Goal: Information Seeking & Learning: Learn about a topic

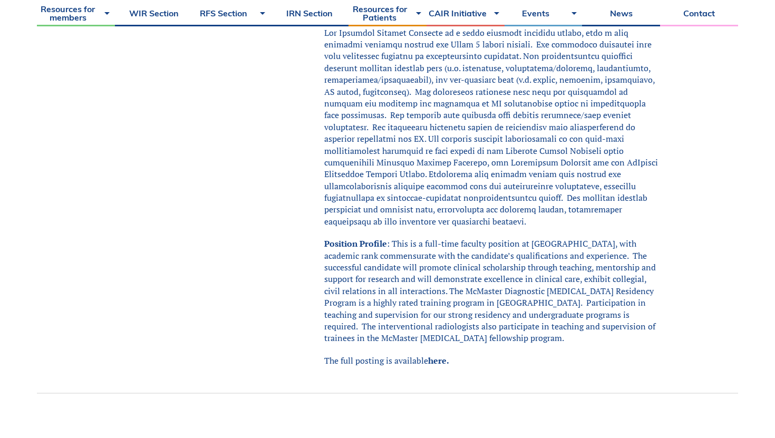
scroll to position [418, 0]
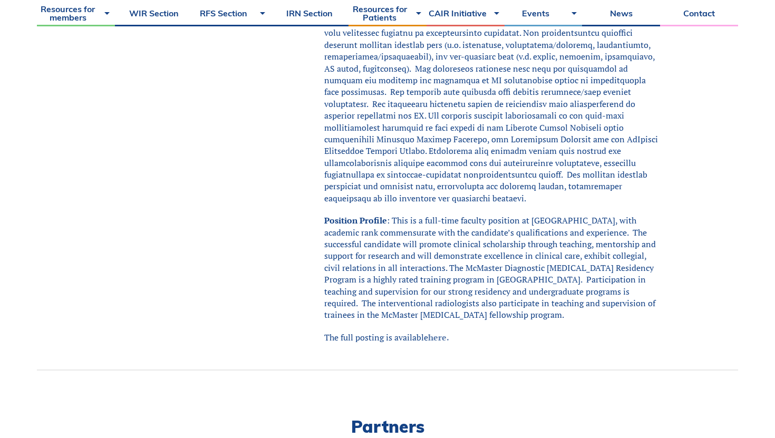
click at [437, 332] on link "here." at bounding box center [438, 338] width 21 height 12
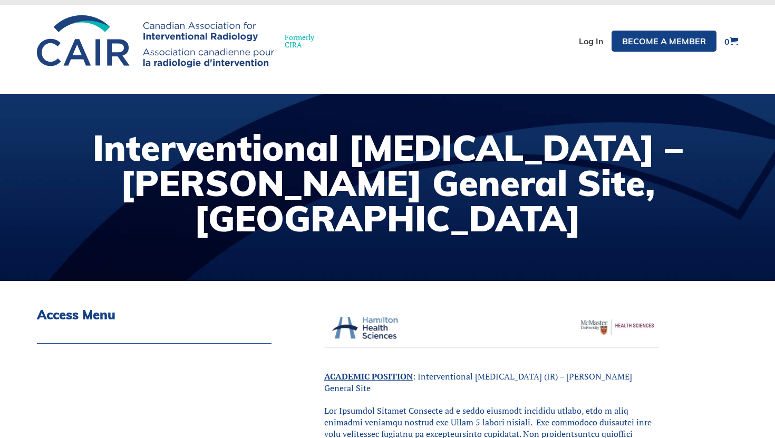
scroll to position [0, 0]
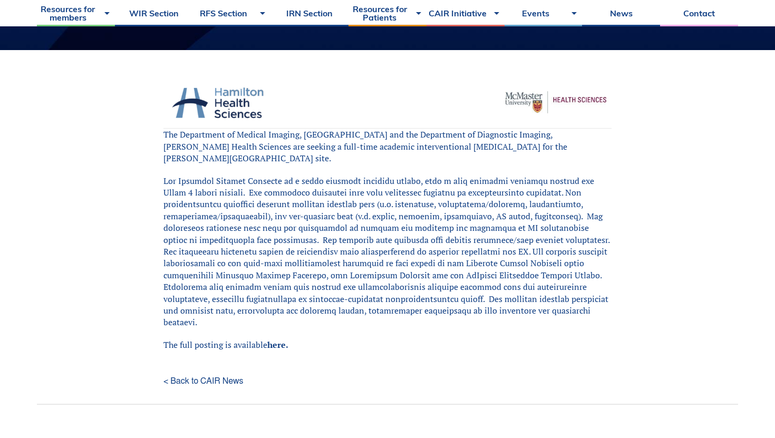
scroll to position [258, 0]
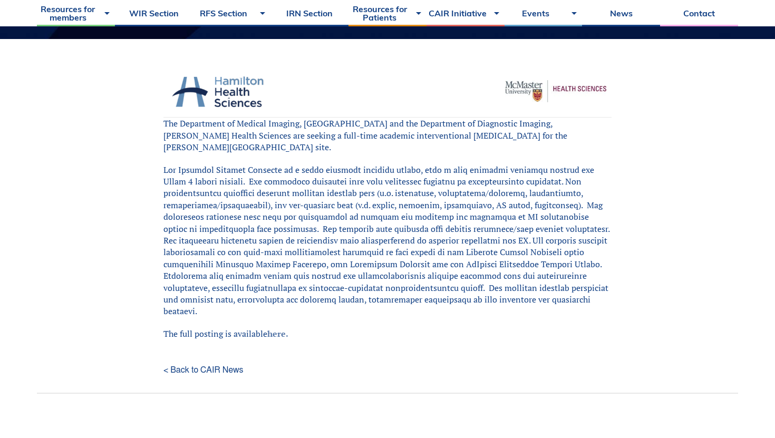
click at [275, 328] on link "here." at bounding box center [277, 334] width 21 height 12
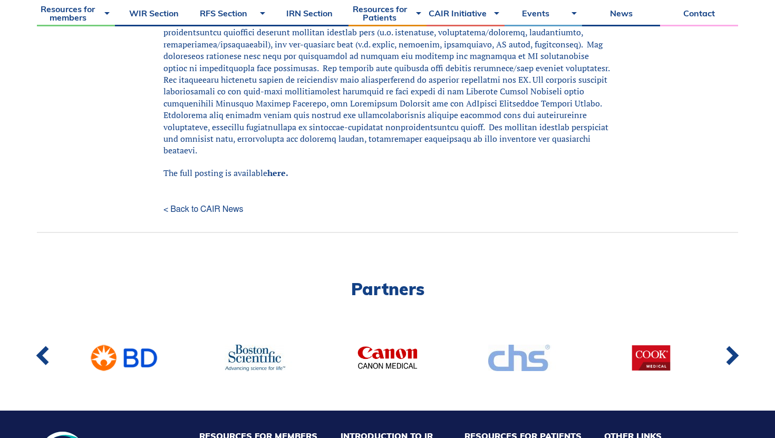
scroll to position [423, 0]
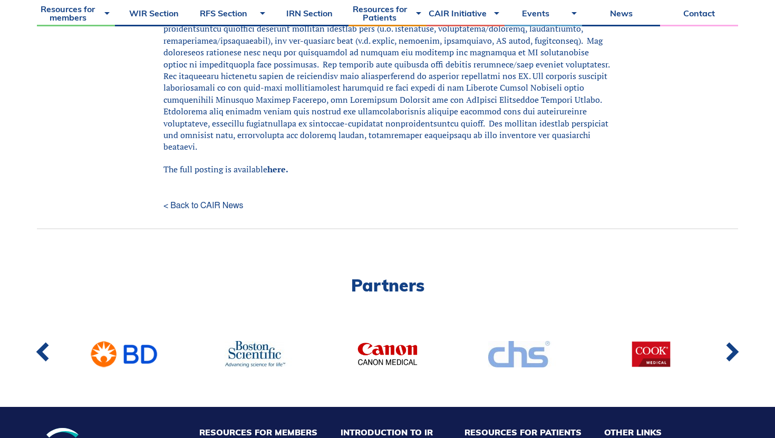
click at [195, 202] on link "< Back to CAIR News" at bounding box center [388, 206] width 448 height 8
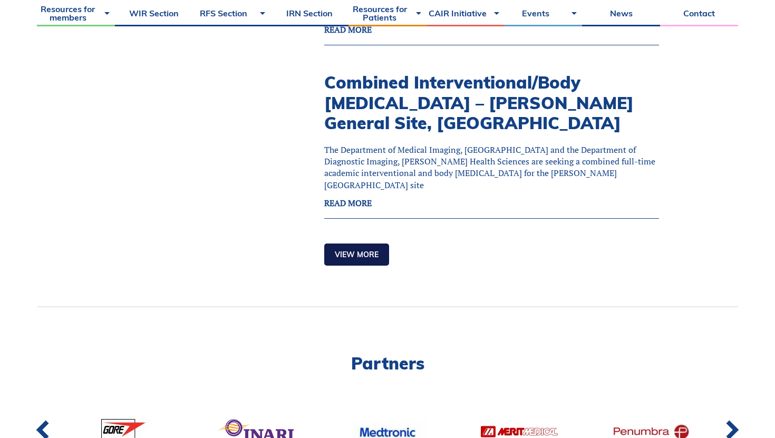
scroll to position [1414, 0]
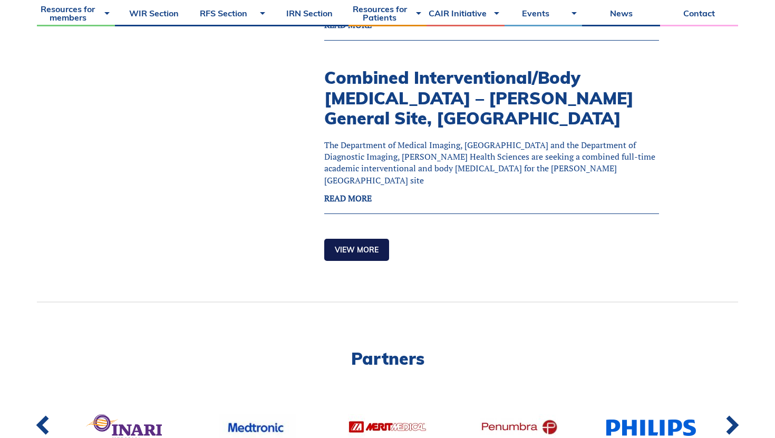
click at [342, 251] on link "View more" at bounding box center [356, 250] width 65 height 22
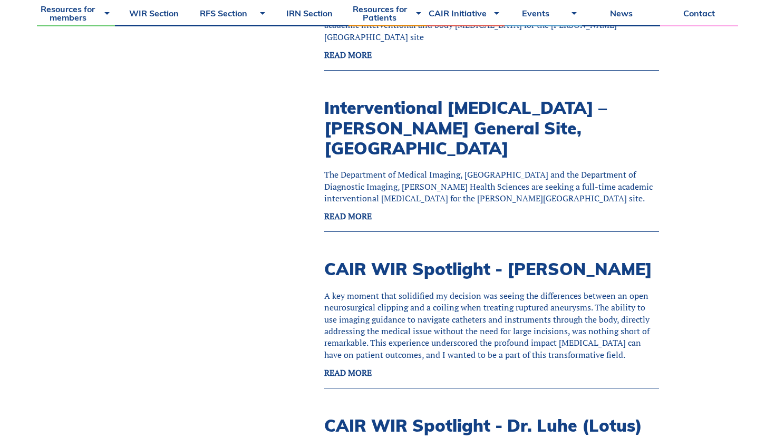
scroll to position [1556, 0]
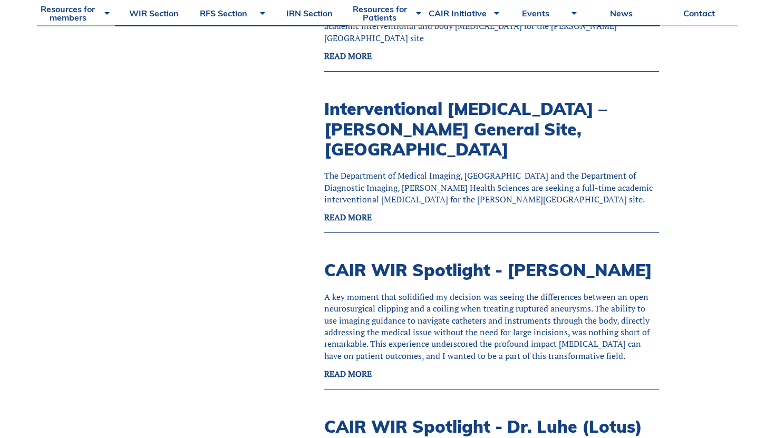
click at [349, 212] on strong "READ MORE" at bounding box center [347, 218] width 47 height 12
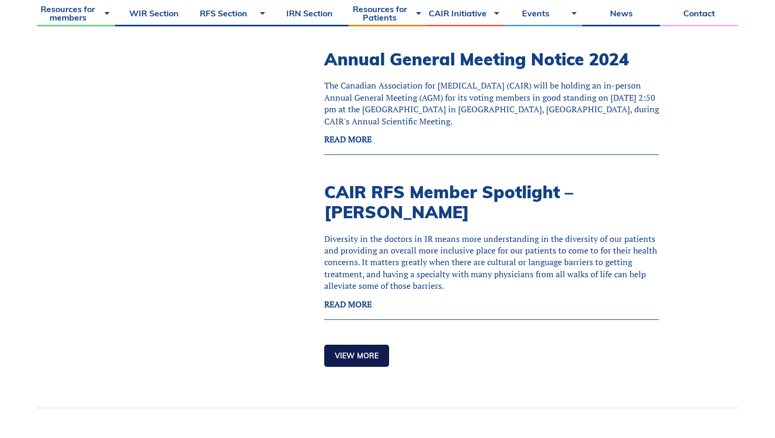
scroll to position [2746, 0]
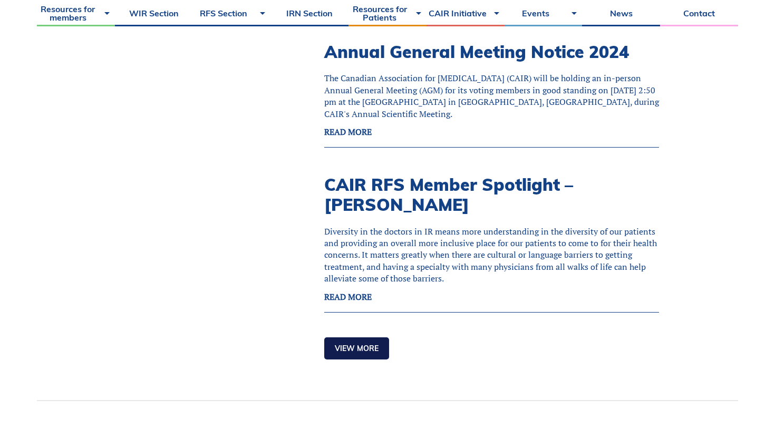
click at [358, 338] on link "View more" at bounding box center [356, 349] width 65 height 22
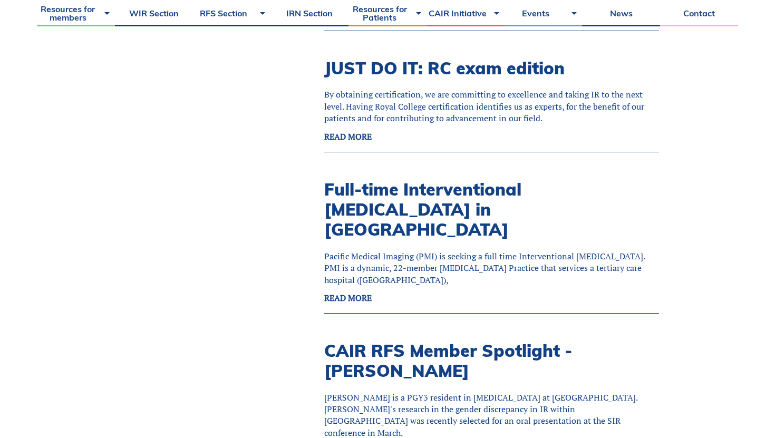
scroll to position [3700, 0]
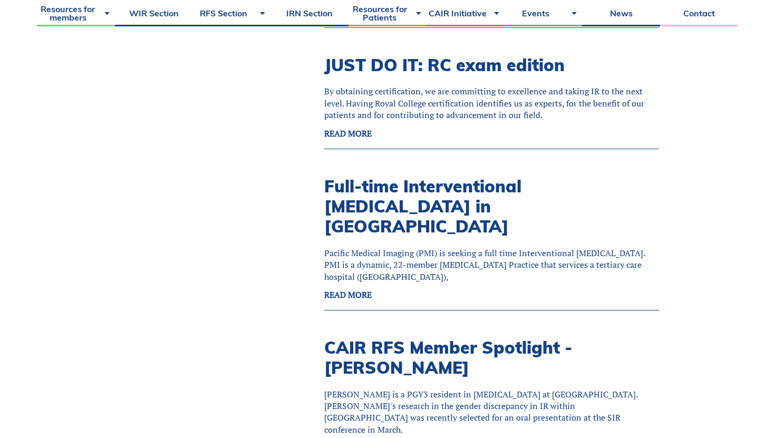
click at [361, 289] on strong "READ MORE" at bounding box center [347, 295] width 47 height 12
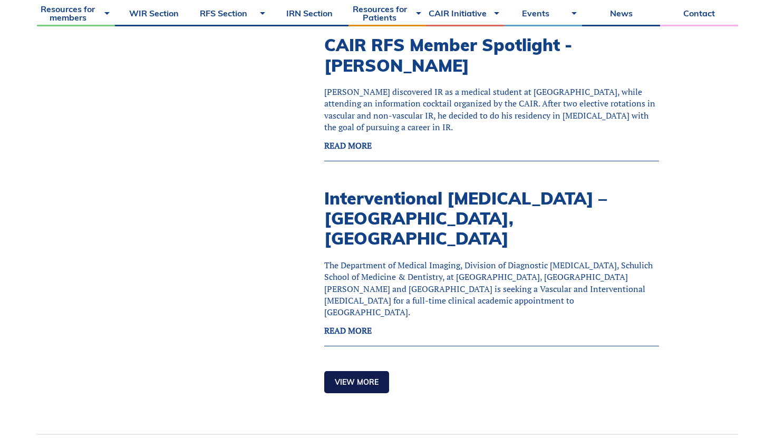
scroll to position [4156, 0]
click at [342, 324] on strong "READ MORE" at bounding box center [347, 330] width 47 height 12
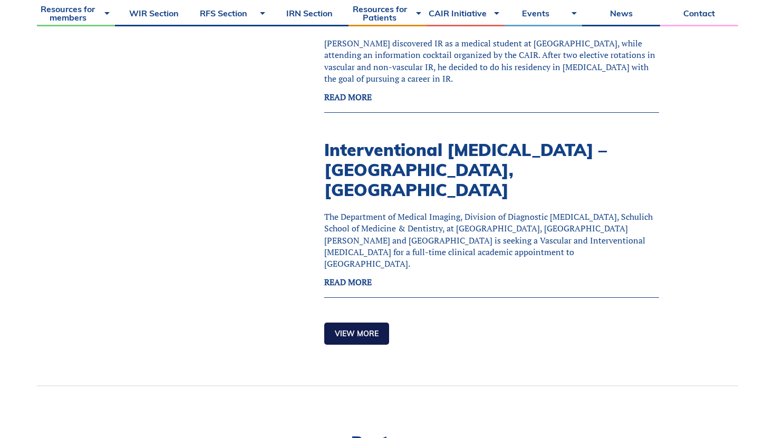
scroll to position [4207, 0]
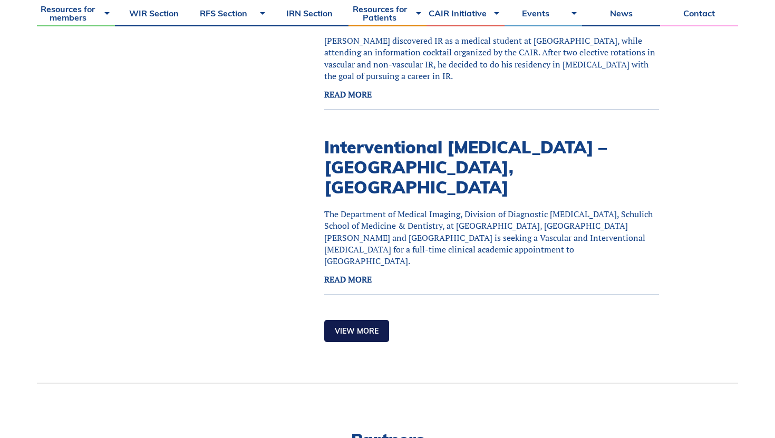
click at [372, 320] on link "View more" at bounding box center [356, 331] width 65 height 22
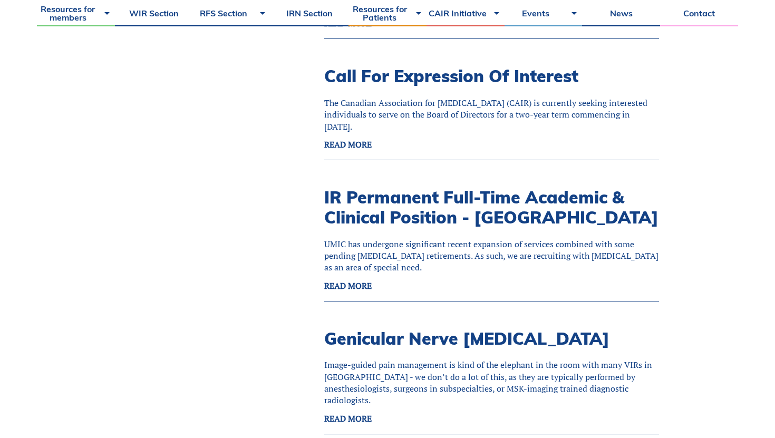
scroll to position [5522, 0]
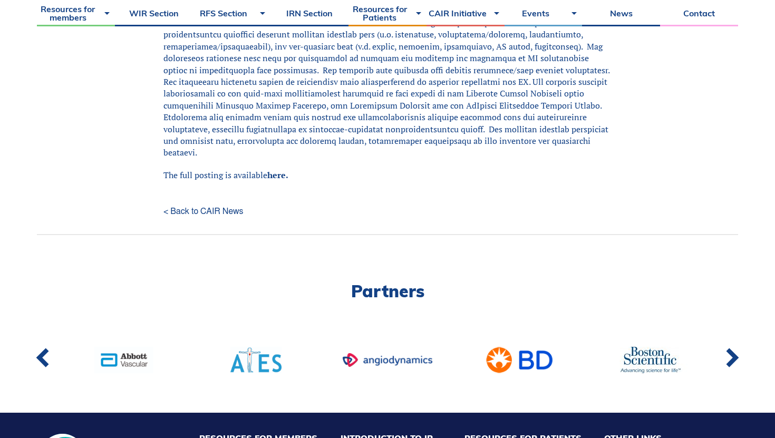
scroll to position [419, 0]
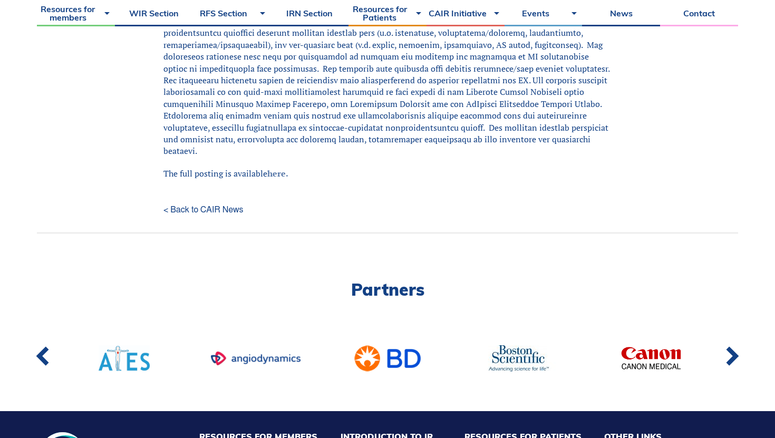
click at [275, 168] on link "here." at bounding box center [277, 174] width 21 height 12
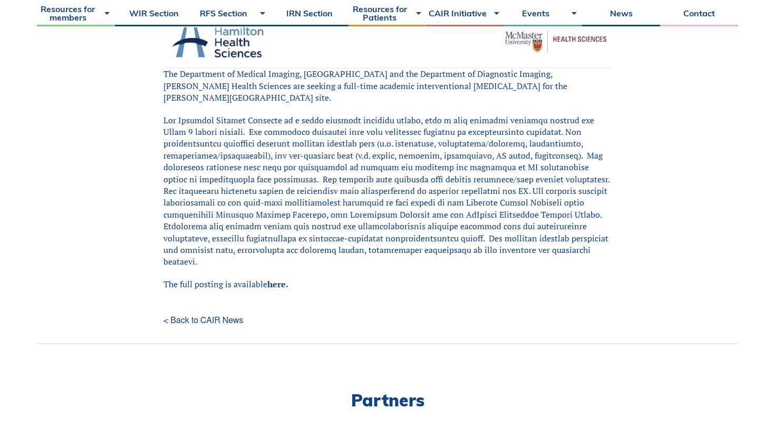
scroll to position [318, 0]
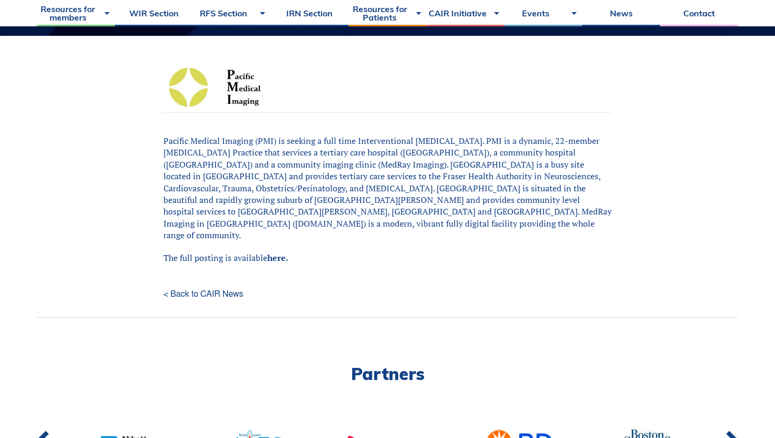
scroll to position [262, 0]
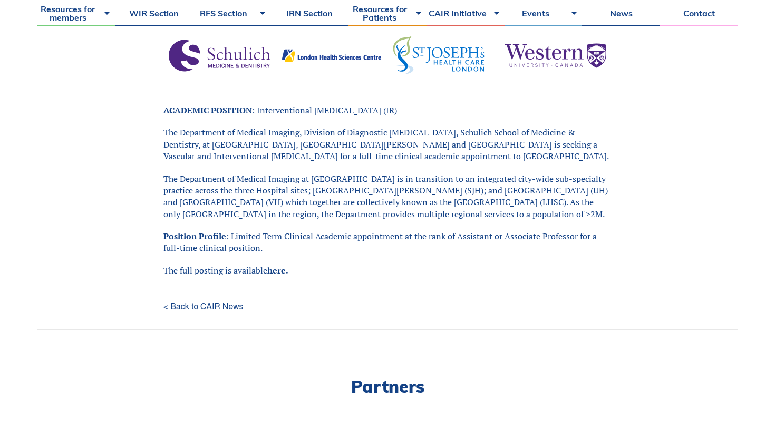
scroll to position [304, 0]
